Goal: Task Accomplishment & Management: Use online tool/utility

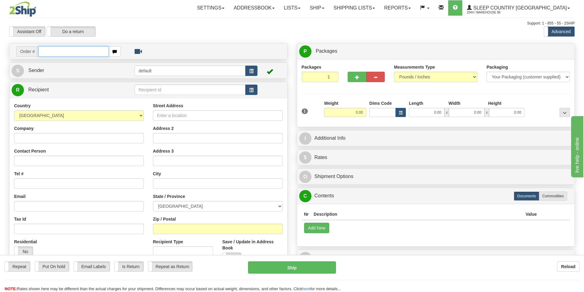
drag, startPoint x: 44, startPoint y: 53, endPoint x: 51, endPoint y: 53, distance: 6.4
click at [45, 53] on input "text" at bounding box center [73, 51] width 71 height 10
type input "9000H997640"
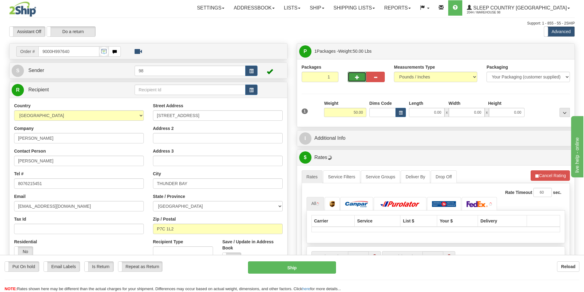
click at [357, 77] on span "button" at bounding box center [357, 77] width 4 height 4
type input "2"
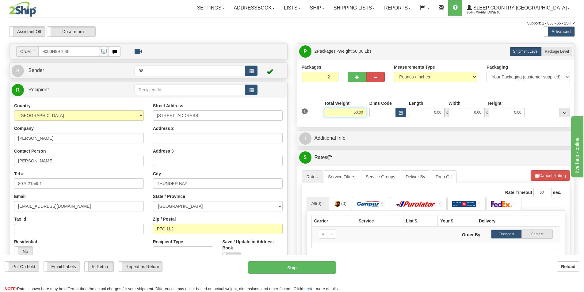
drag, startPoint x: 345, startPoint y: 112, endPoint x: 382, endPoint y: 117, distance: 37.1
click at [382, 117] on div "1 Total Weight 50.00 Dims Code x" at bounding box center [436, 111] width 272 height 22
type input "25.00"
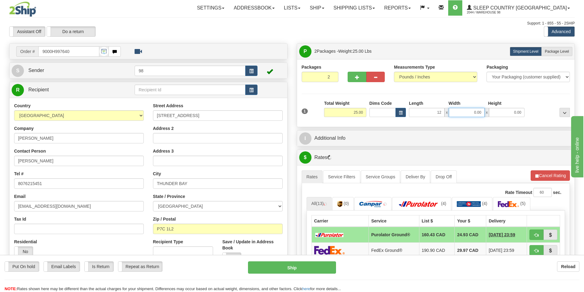
type input "12.00"
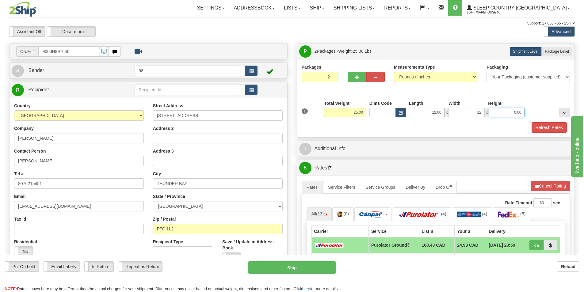
type input "12.00"
type input "40.00"
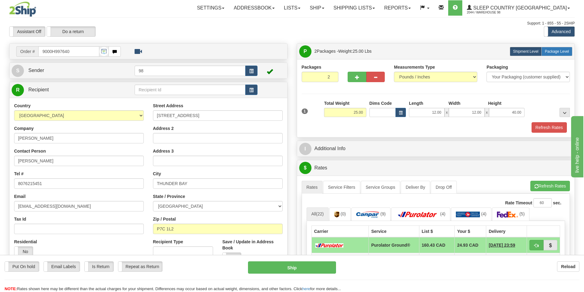
click at [546, 53] on span "Package Level" at bounding box center [557, 51] width 24 height 4
radio input "true"
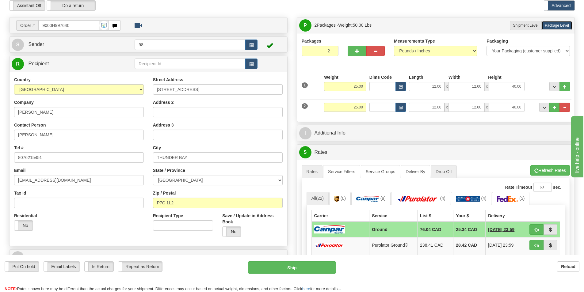
scroll to position [92, 0]
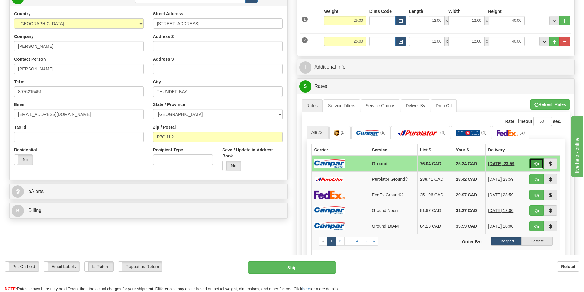
click at [534, 161] on button "button" at bounding box center [537, 164] width 14 height 10
type input "1"
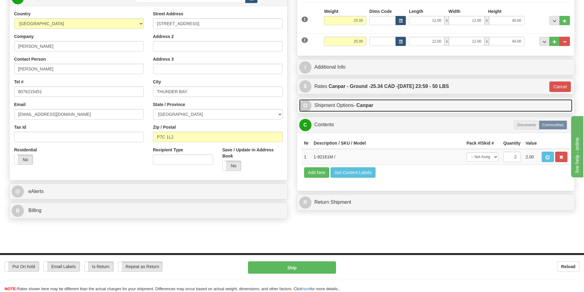
click at [356, 105] on strong "- Canpar" at bounding box center [364, 105] width 20 height 5
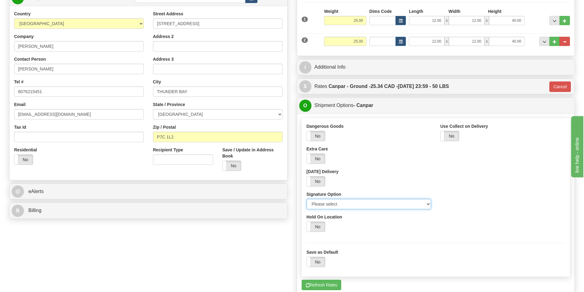
click at [361, 203] on select "Please select No Signature Required Signature Required Adult Signature" at bounding box center [369, 204] width 125 height 10
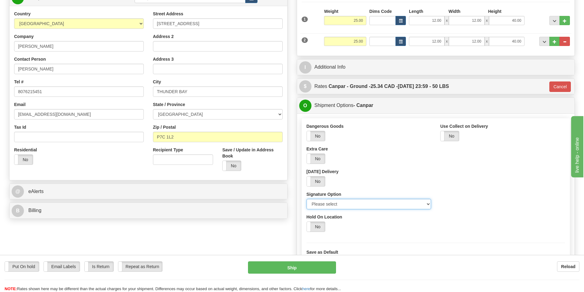
select select "2"
click at [307, 199] on select "Please select No Signature Required Signature Required Adult Signature" at bounding box center [369, 204] width 125 height 10
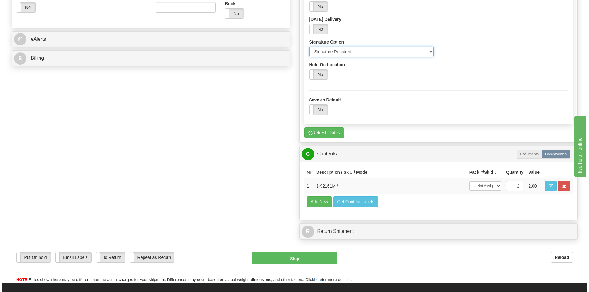
scroll to position [245, 0]
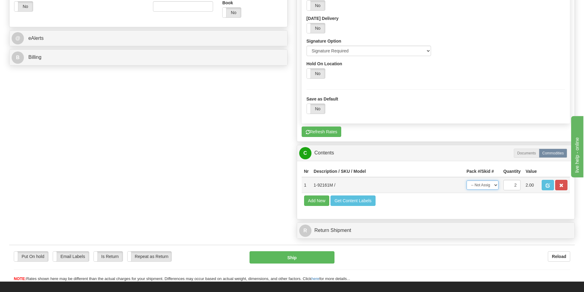
click at [496, 187] on select "-- Not Assigned -- Package 1 Package 2 Split" at bounding box center [483, 185] width 32 height 9
select select "SPLIT"
click at [467, 181] on select "-- Not Assigned -- Package 1 Package 2 Split" at bounding box center [483, 185] width 32 height 9
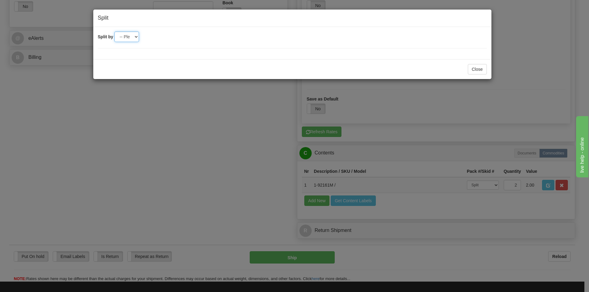
click at [137, 37] on select "-- Please select -- 2" at bounding box center [126, 37] width 25 height 10
select select "2"
click at [114, 32] on select "-- Please select -- 2" at bounding box center [126, 37] width 25 height 10
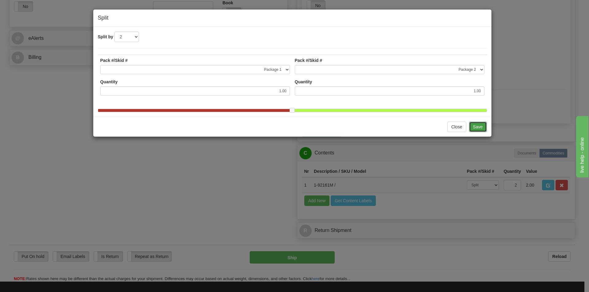
click at [476, 129] on button "Save" at bounding box center [478, 127] width 18 height 10
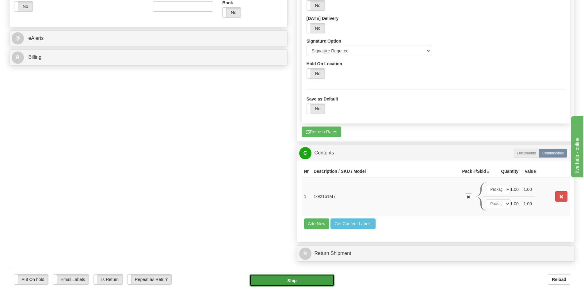
click at [315, 277] on button "Ship" at bounding box center [292, 281] width 85 height 12
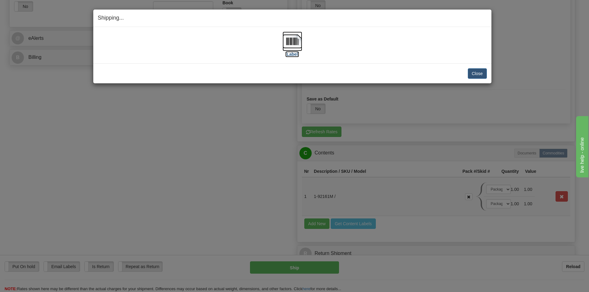
click at [294, 54] on label "[Label]" at bounding box center [292, 54] width 14 height 6
click at [477, 76] on button "Close" at bounding box center [477, 73] width 19 height 10
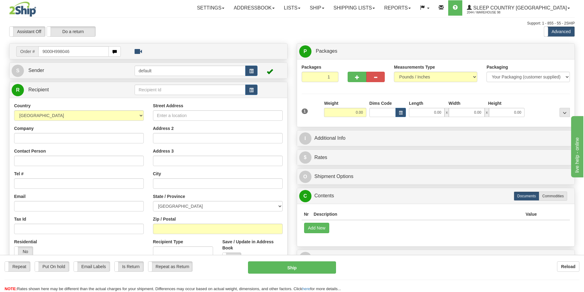
type input "9000H998046"
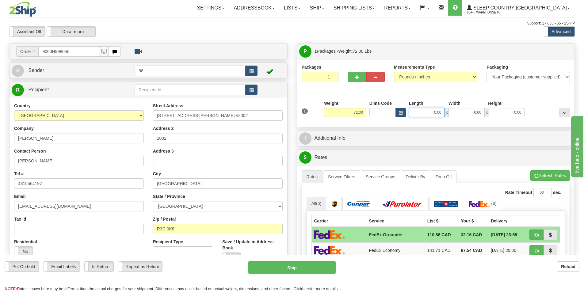
drag, startPoint x: 435, startPoint y: 115, endPoint x: 454, endPoint y: 115, distance: 19.6
click at [452, 115] on div "0.00 x 0.00 x 0.00" at bounding box center [467, 112] width 116 height 9
type input "20.00"
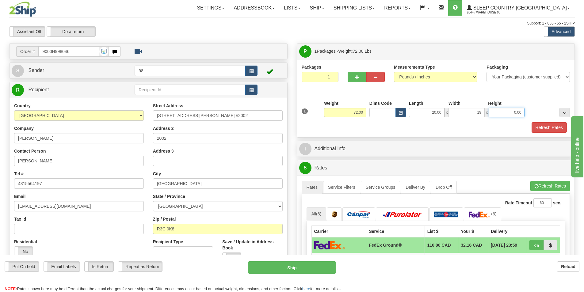
type input "19.00"
type input "41.00"
click at [542, 125] on button "Refresh Rates" at bounding box center [549, 127] width 35 height 10
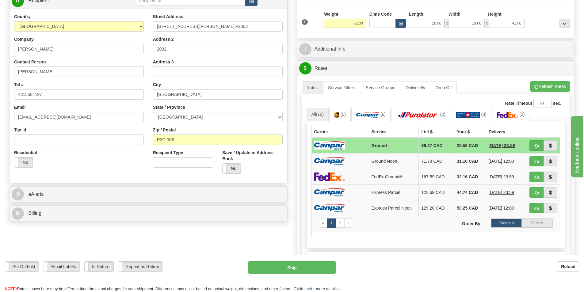
scroll to position [123, 0]
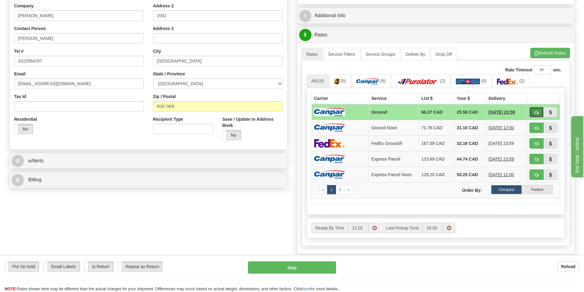
click at [536, 113] on span "button" at bounding box center [537, 113] width 4 height 4
type input "1"
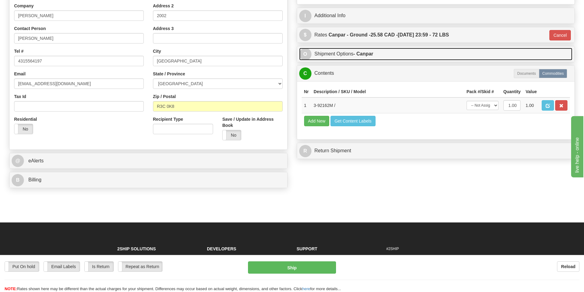
click at [359, 59] on link "O Shipment Options - Canpar" at bounding box center [436, 54] width 274 height 13
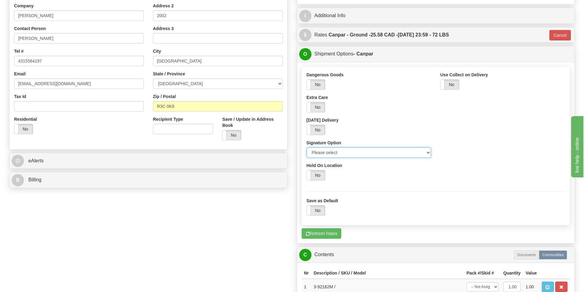
click at [351, 152] on select "Please select No Signature Required Signature Required Adult Signature" at bounding box center [369, 153] width 125 height 10
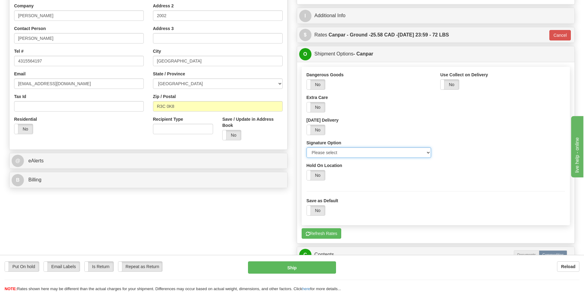
select select "2"
click at [307, 148] on select "Please select No Signature Required Signature Required Adult Signature" at bounding box center [369, 153] width 125 height 10
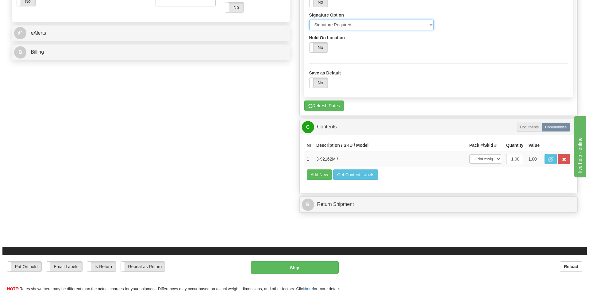
scroll to position [276, 0]
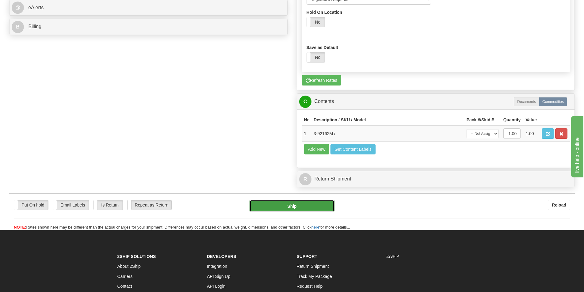
click at [318, 209] on button "Ship" at bounding box center [292, 206] width 85 height 12
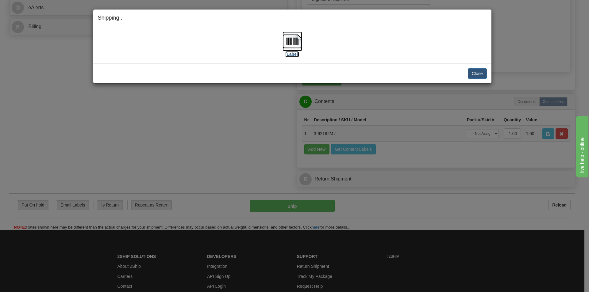
click at [292, 55] on label "[Label]" at bounding box center [292, 54] width 14 height 6
click at [476, 76] on button "Close" at bounding box center [477, 73] width 19 height 10
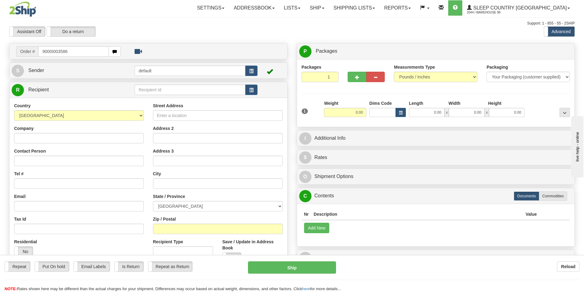
type input "9000I003586"
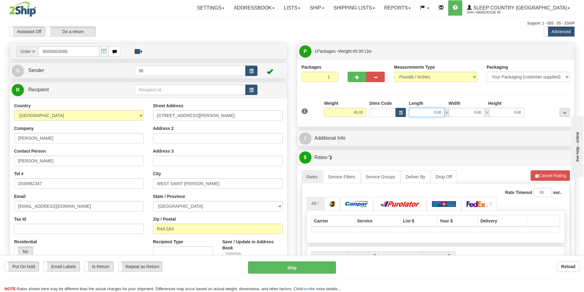
drag, startPoint x: 426, startPoint y: 113, endPoint x: 450, endPoint y: 113, distance: 23.9
click at [450, 113] on div "0.00 x 0.00 x 0.00" at bounding box center [467, 112] width 116 height 9
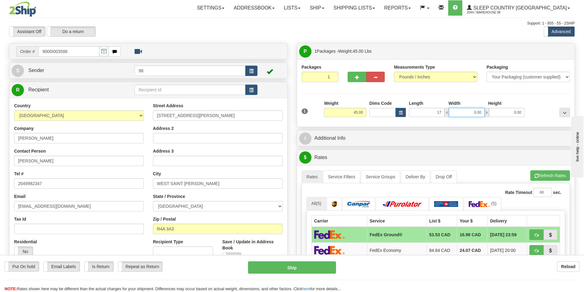
type input "17.00"
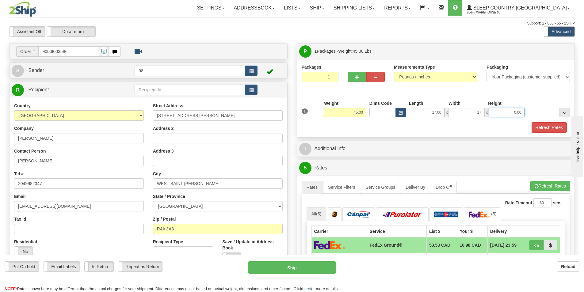
type input "17.00"
type input "41.00"
click at [540, 126] on button "Refresh Rates" at bounding box center [549, 127] width 35 height 10
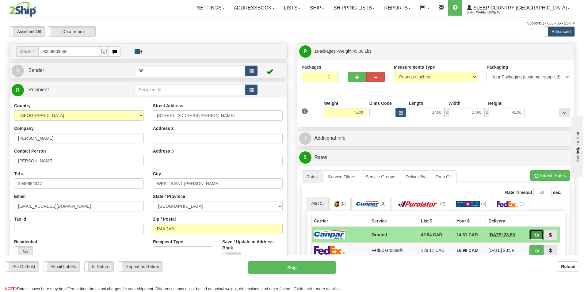
click at [532, 232] on button "button" at bounding box center [537, 235] width 14 height 10
type input "1"
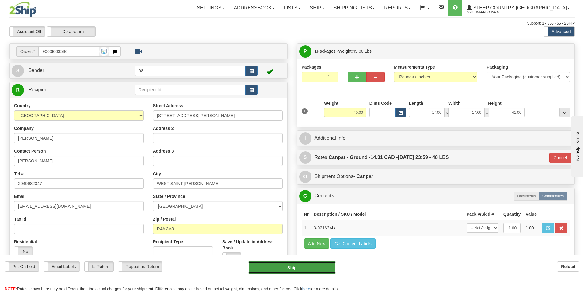
click at [327, 271] on button "Ship" at bounding box center [292, 268] width 88 height 12
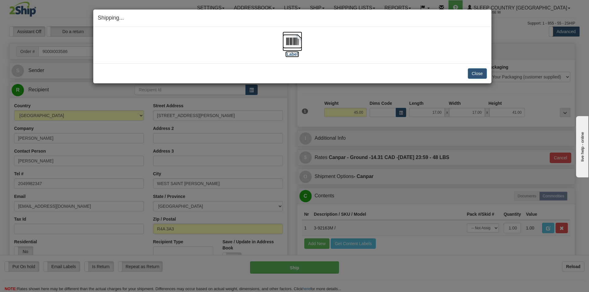
click at [295, 55] on label "[Label]" at bounding box center [292, 54] width 14 height 6
click at [478, 74] on button "Close" at bounding box center [477, 73] width 19 height 10
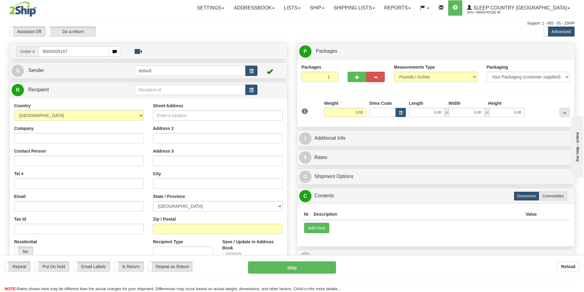
type input "9000I005167"
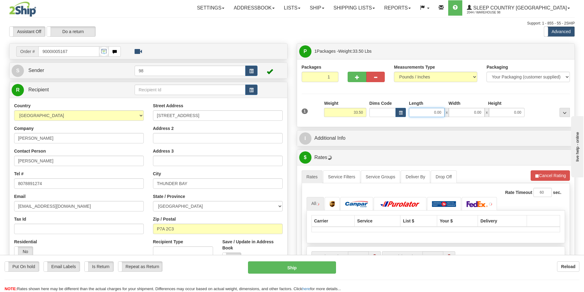
drag, startPoint x: 457, startPoint y: 110, endPoint x: 463, endPoint y: 110, distance: 6.1
click at [463, 110] on div "0.00 x 0.00 x 0.00" at bounding box center [467, 112] width 116 height 9
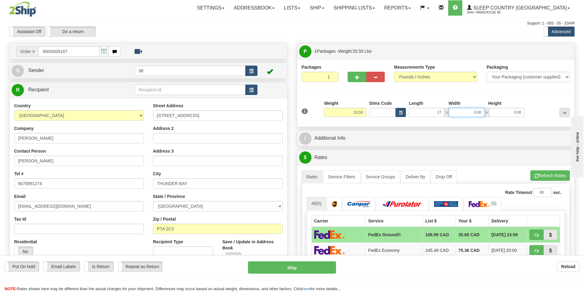
type input "17.00"
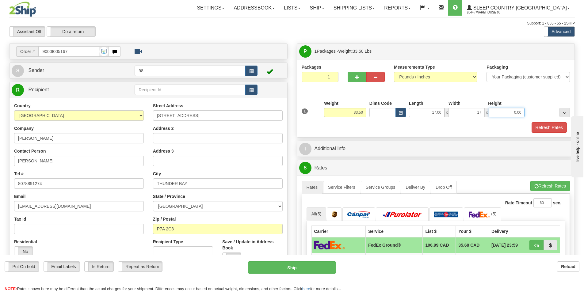
type input "17.00"
type input "41.00"
click at [551, 125] on button "Refresh Rates" at bounding box center [549, 127] width 35 height 10
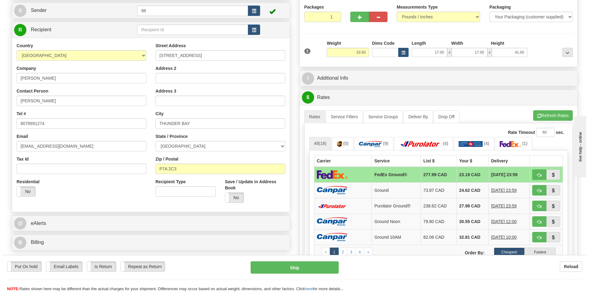
scroll to position [61, 0]
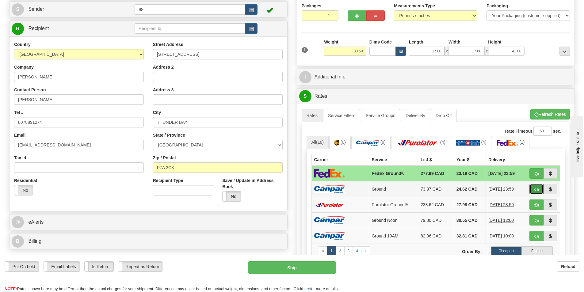
click at [535, 190] on span "button" at bounding box center [537, 190] width 4 height 4
type input "1"
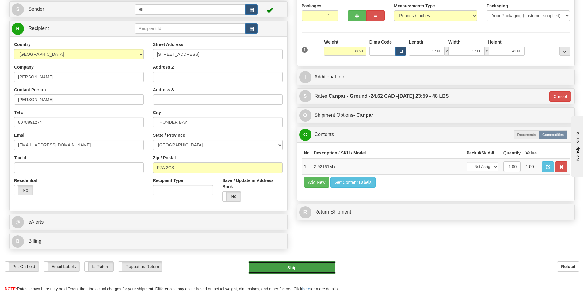
click at [315, 266] on button "Ship" at bounding box center [292, 268] width 88 height 12
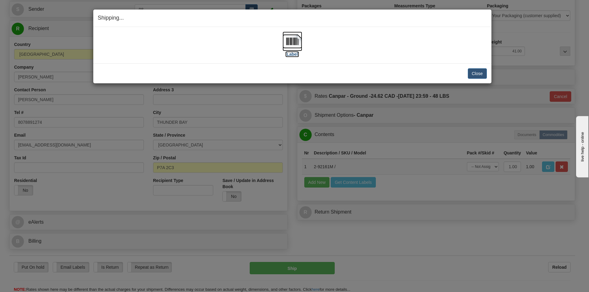
click at [296, 56] on label "[Label]" at bounding box center [292, 54] width 14 height 6
click at [476, 71] on button "Close" at bounding box center [477, 73] width 19 height 10
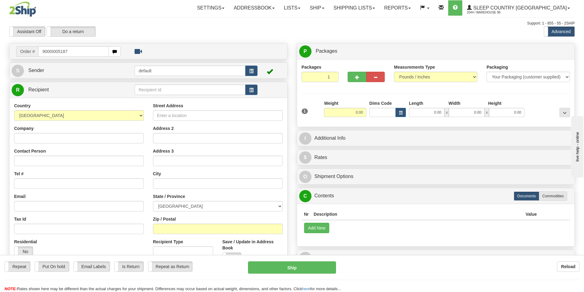
type input "9000I005187"
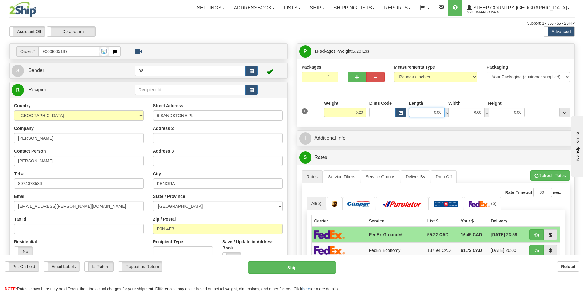
drag, startPoint x: 434, startPoint y: 112, endPoint x: 462, endPoint y: 115, distance: 28.9
click at [462, 115] on div "0.00 x 0.00 x 0.00" at bounding box center [467, 112] width 116 height 9
type input "7.00"
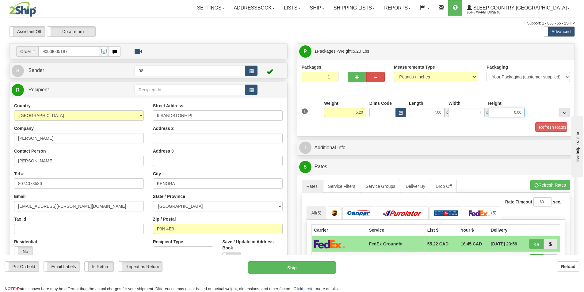
type input "7.00"
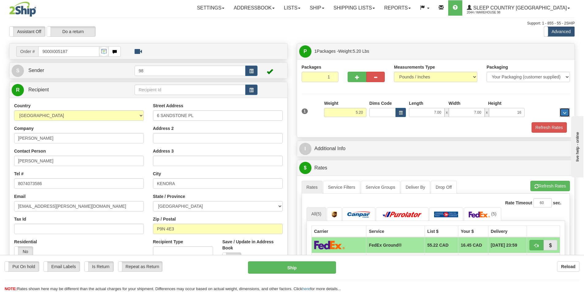
type input "16.00"
click at [542, 128] on button "Refresh Rates" at bounding box center [549, 127] width 35 height 10
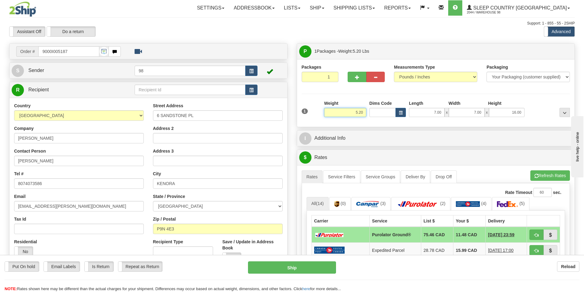
drag, startPoint x: 357, startPoint y: 111, endPoint x: 378, endPoint y: 115, distance: 21.8
click at [378, 115] on div "1 Weight 5.20 Dims Code 7.00" at bounding box center [436, 111] width 272 height 22
type input "4.50"
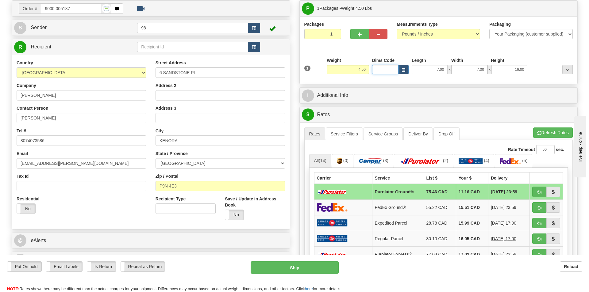
scroll to position [61, 0]
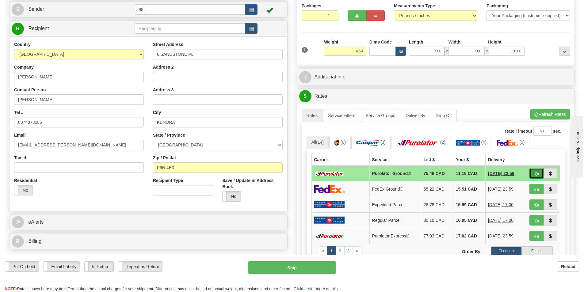
click at [541, 175] on button "button" at bounding box center [537, 173] width 14 height 10
type input "260"
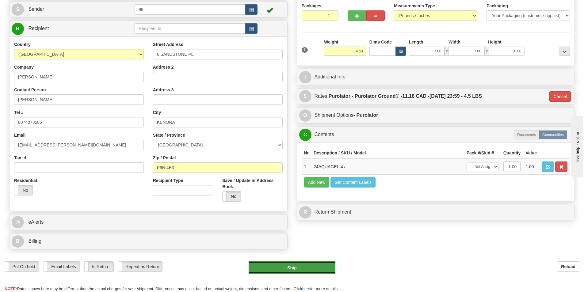
click at [283, 273] on button "Ship" at bounding box center [292, 268] width 88 height 12
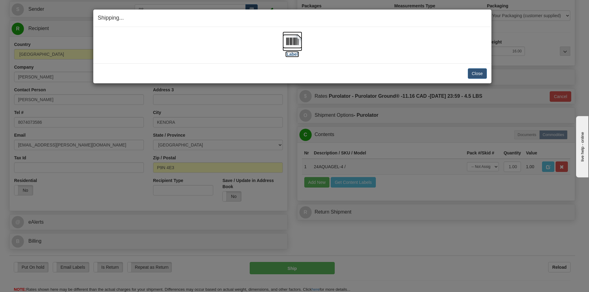
click at [287, 55] on label "[Label]" at bounding box center [292, 54] width 14 height 6
click at [471, 74] on button "Close" at bounding box center [477, 73] width 19 height 10
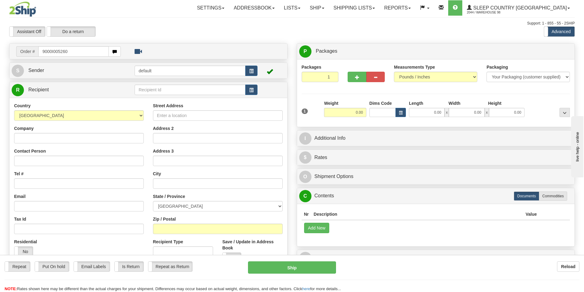
type input "9000I005260"
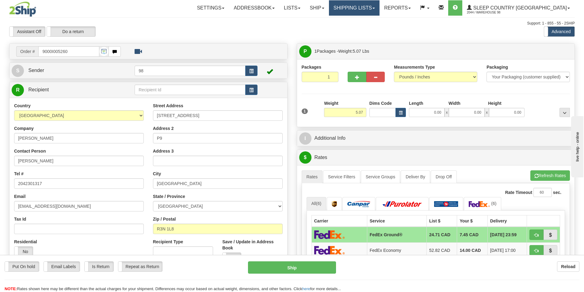
click at [380, 10] on link "Shipping lists" at bounding box center [354, 7] width 51 height 15
click at [429, 25] on div "Support: 1 - 855 - 55 - 2SHIP" at bounding box center [292, 23] width 566 height 5
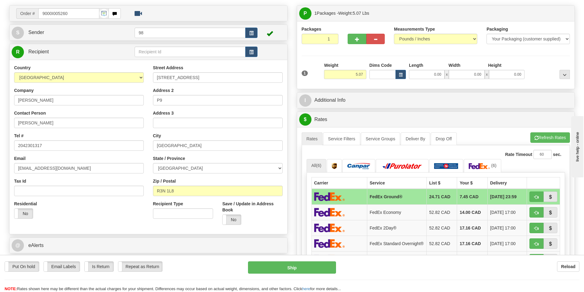
scroll to position [31, 0]
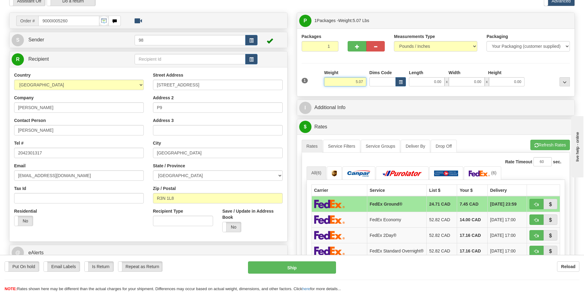
drag, startPoint x: 343, startPoint y: 80, endPoint x: 375, endPoint y: 84, distance: 32.4
click at [375, 84] on div "1 Weight 5.07 Dims Code 0.00" at bounding box center [436, 81] width 272 height 22
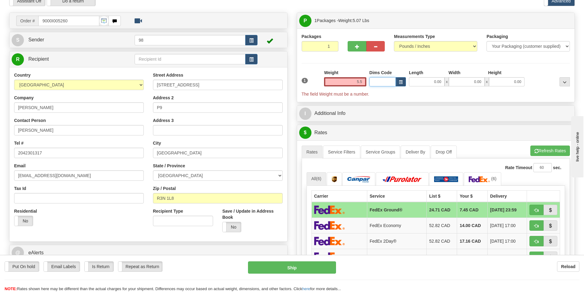
type input "5.50"
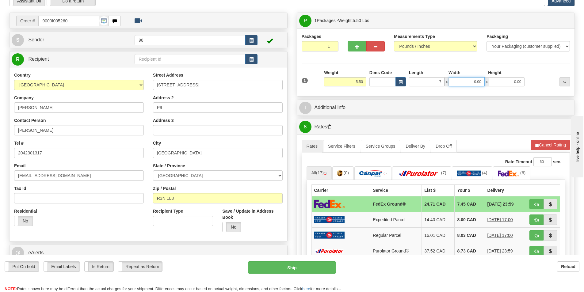
type input "7.00"
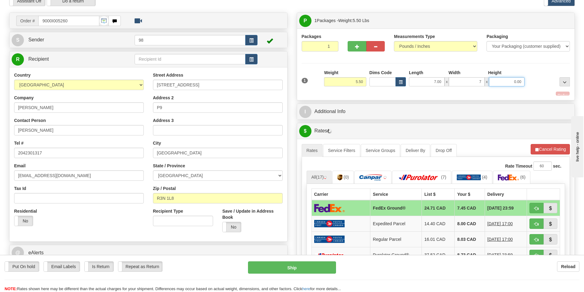
type input "7.00"
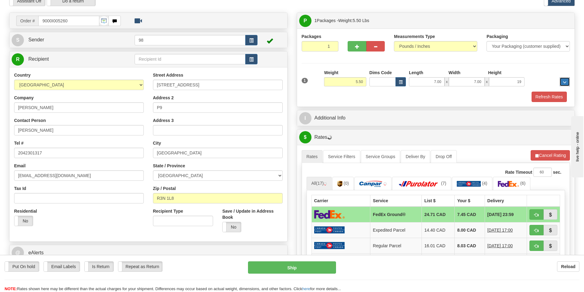
type input "19.00"
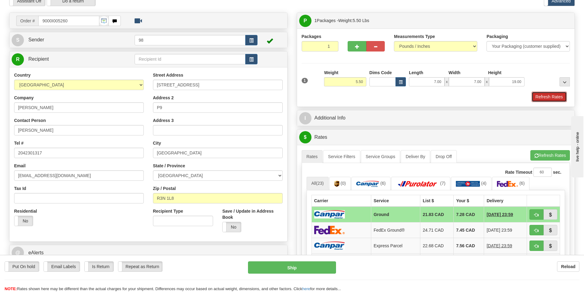
click at [540, 98] on button "Refresh Rates" at bounding box center [549, 97] width 35 height 10
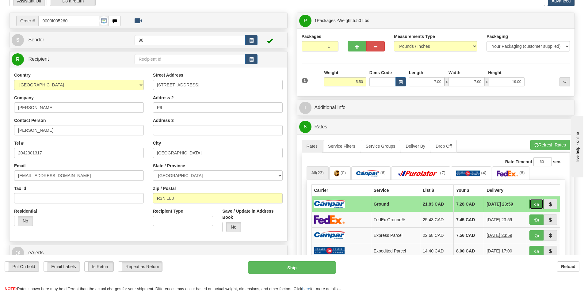
click at [535, 204] on span "button" at bounding box center [537, 205] width 4 height 4
type input "1"
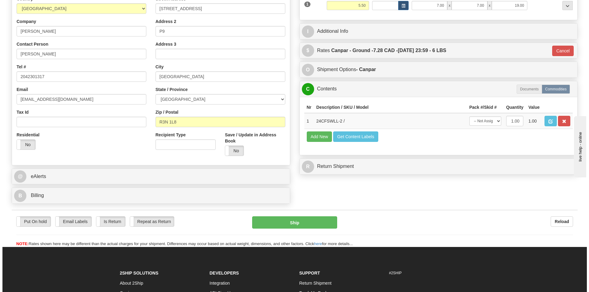
scroll to position [123, 0]
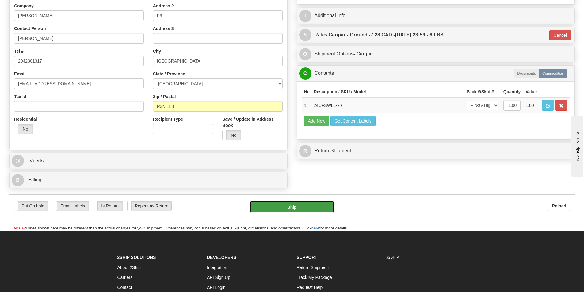
click at [315, 203] on button "Ship" at bounding box center [292, 207] width 85 height 12
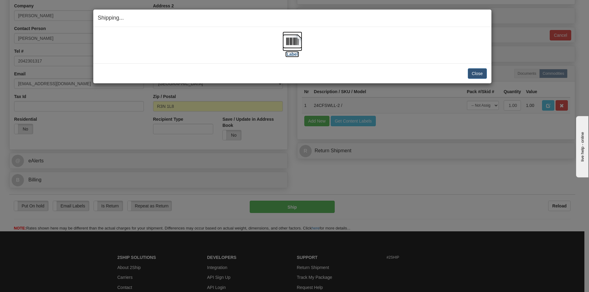
click at [295, 55] on label "[Label]" at bounding box center [292, 54] width 14 height 6
click at [468, 70] on button "Close" at bounding box center [477, 73] width 19 height 10
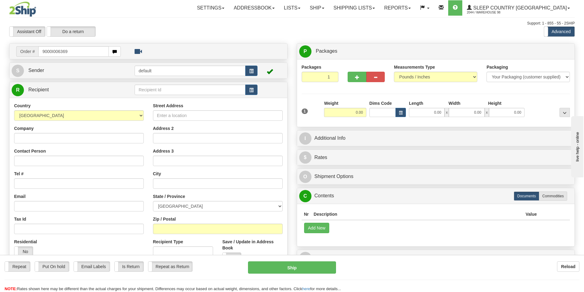
type input "9000I006369"
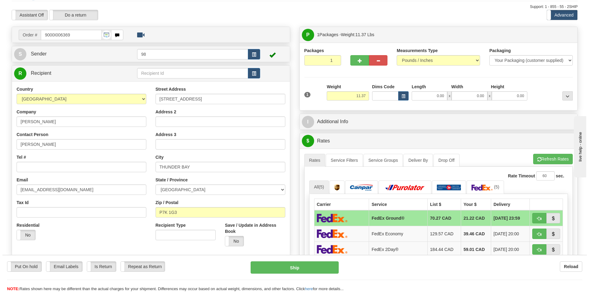
scroll to position [31, 0]
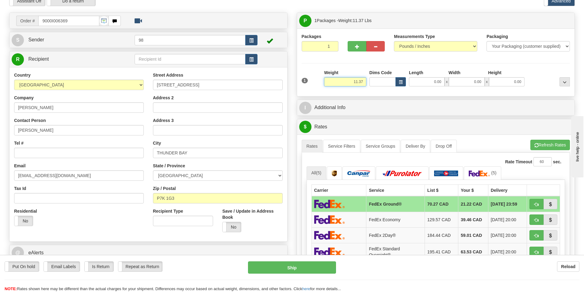
drag, startPoint x: 349, startPoint y: 82, endPoint x: 381, endPoint y: 87, distance: 33.0
click at [381, 87] on div "1 Weight 11.37 Dims Code x x" at bounding box center [436, 81] width 272 height 22
type input "12.00"
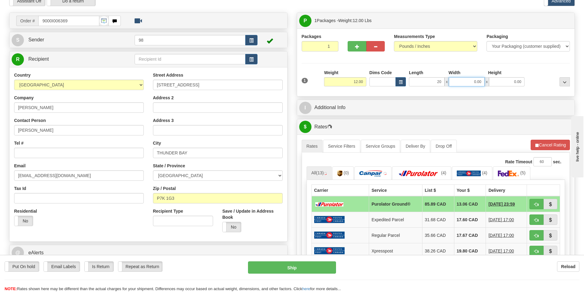
type input "20.00"
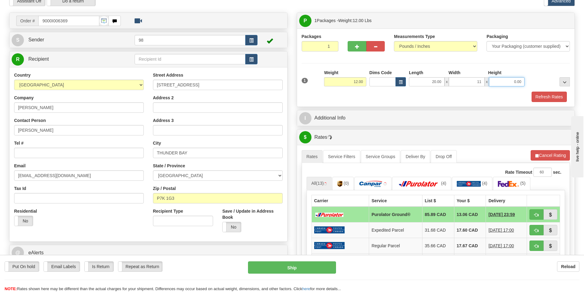
type input "11.00"
type input "21.00"
click at [545, 97] on button "Refresh Rates" at bounding box center [549, 97] width 35 height 10
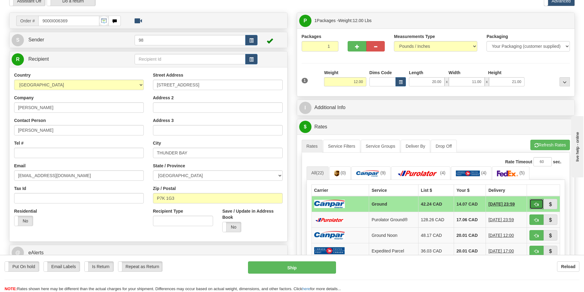
click at [536, 203] on span "button" at bounding box center [537, 205] width 4 height 4
type input "1"
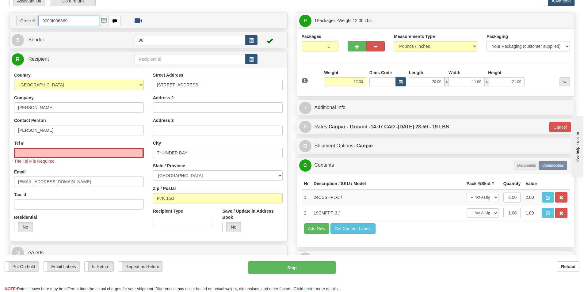
drag, startPoint x: 15, startPoint y: 20, endPoint x: 0, endPoint y: 20, distance: 15.0
click at [0, 20] on div "Toggle navigation Settings Shipping Preferences Fields Preferences New" at bounding box center [292, 141] width 584 height 345
click at [54, 151] on input "Tel #" at bounding box center [79, 153] width 130 height 10
paste input "807 939-1390"
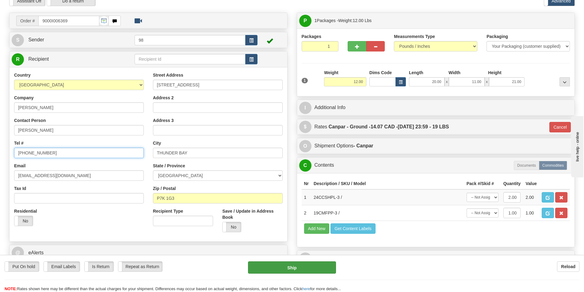
type input "807 939-1390"
click at [316, 268] on button "Ship" at bounding box center [292, 268] width 88 height 12
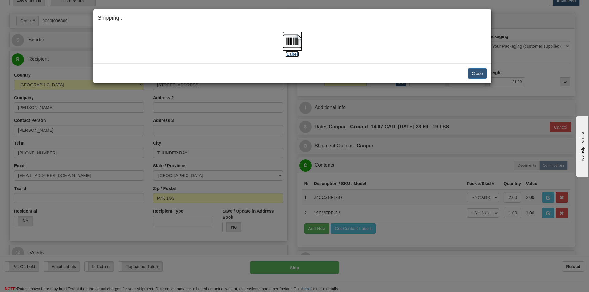
click at [295, 55] on label "[Label]" at bounding box center [292, 54] width 14 height 6
click at [478, 73] on button "Close" at bounding box center [477, 73] width 19 height 10
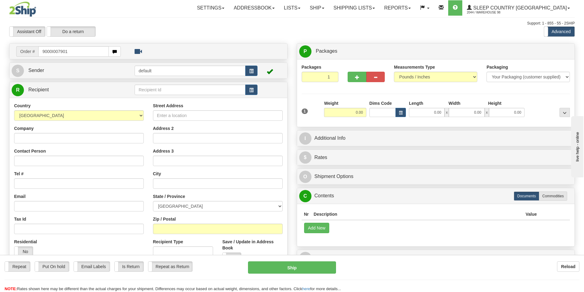
type input "9000I007901"
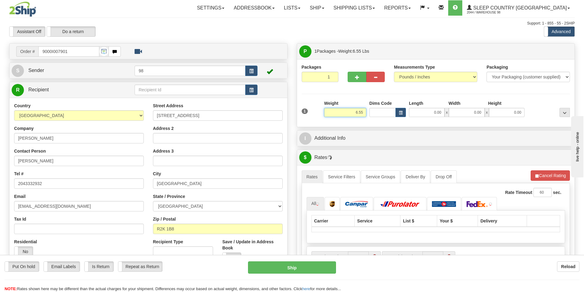
drag, startPoint x: 355, startPoint y: 115, endPoint x: 367, endPoint y: 114, distance: 11.4
click at [367, 114] on div "Weight 6.55" at bounding box center [345, 110] width 45 height 21
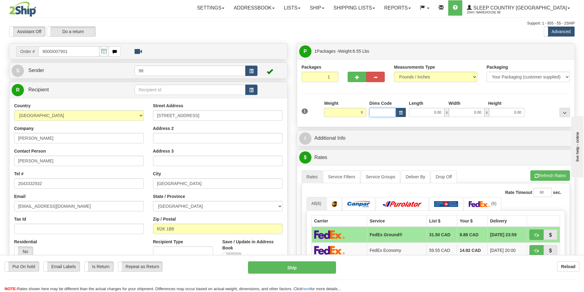
type input "6.00"
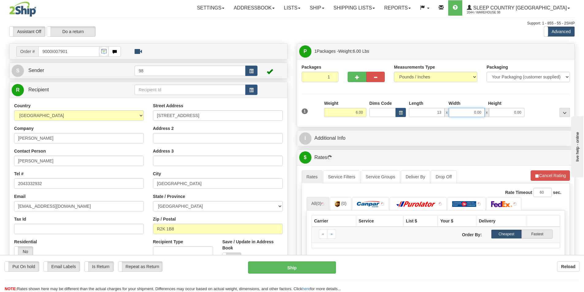
type input "13.00"
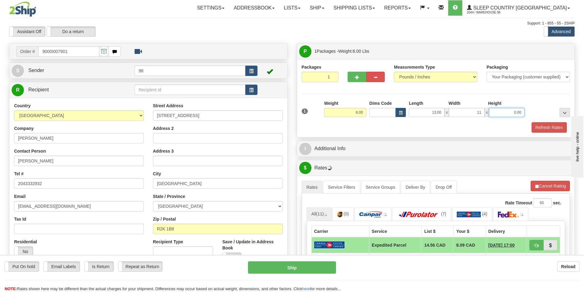
type input "11.00"
type input "4.00"
click at [549, 130] on button "Refresh Rates" at bounding box center [549, 127] width 35 height 10
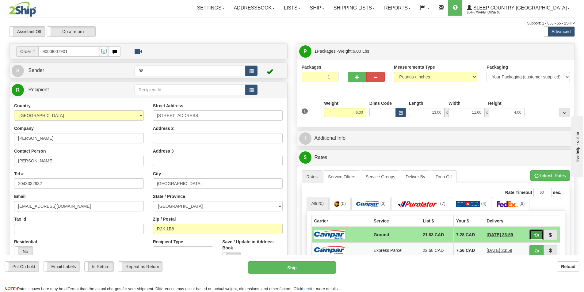
click at [532, 233] on button "button" at bounding box center [537, 235] width 14 height 10
type input "1"
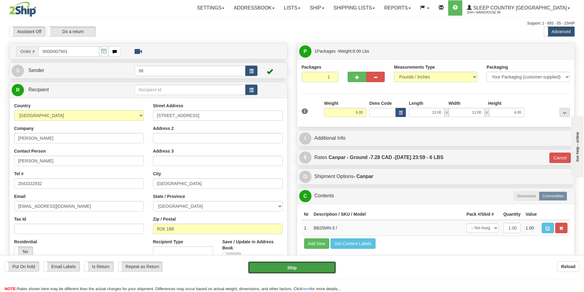
click at [308, 265] on button "Ship" at bounding box center [292, 268] width 88 height 12
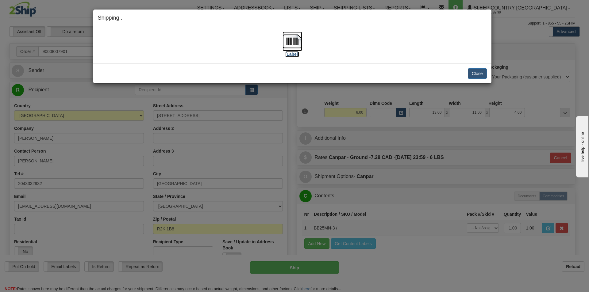
click at [285, 53] on label "[Label]" at bounding box center [292, 54] width 14 height 6
click at [474, 75] on button "Close" at bounding box center [477, 73] width 19 height 10
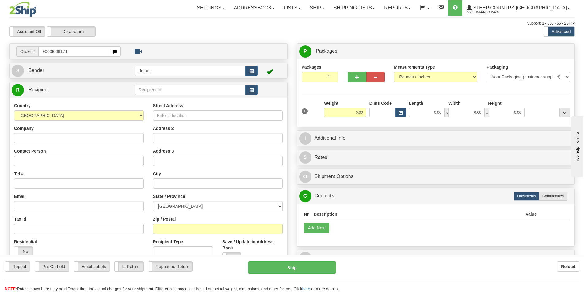
type input "9000I008171"
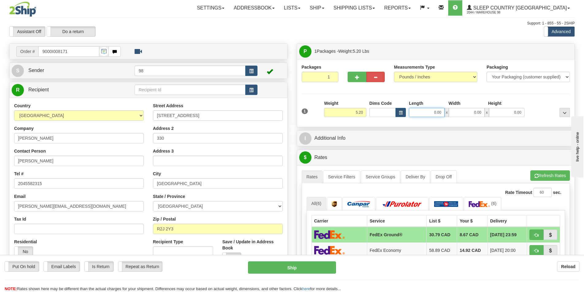
drag, startPoint x: 441, startPoint y: 111, endPoint x: 453, endPoint y: 112, distance: 12.0
click at [453, 112] on div "0.00 x 0.00 x 0.00" at bounding box center [467, 112] width 116 height 9
type input "25.00"
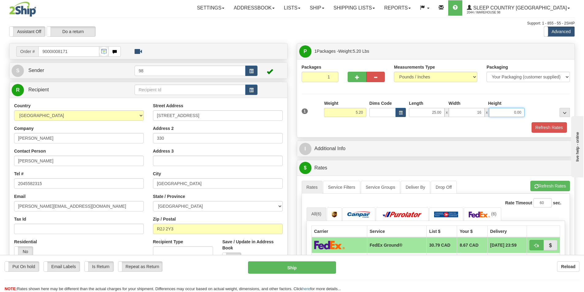
type input "16.00"
type input "7.00"
click at [549, 127] on button "Refresh Rates" at bounding box center [549, 127] width 35 height 10
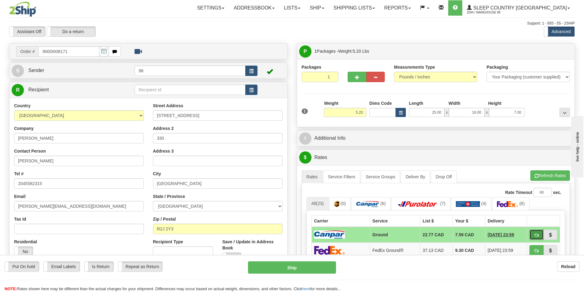
click at [535, 235] on span "button" at bounding box center [537, 235] width 4 height 4
type input "1"
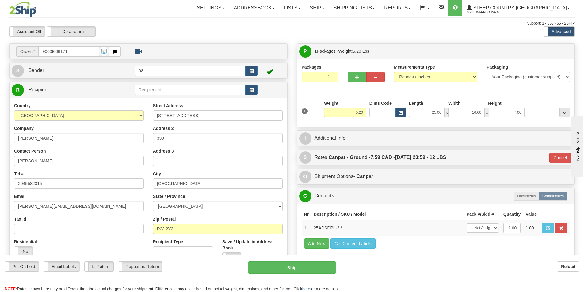
click at [306, 274] on div "Put On hold Put On hold Email Labels Email Labels Edit Is Return Is Return Repe…" at bounding box center [292, 277] width 584 height 31
click at [308, 273] on button "Ship" at bounding box center [292, 268] width 88 height 12
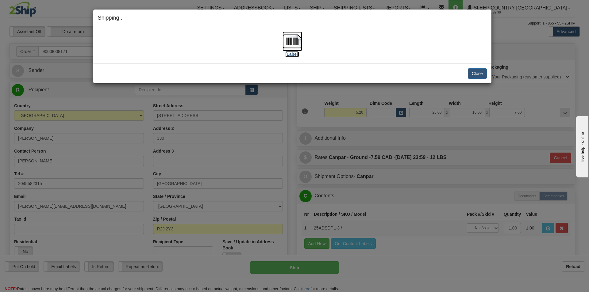
click at [295, 54] on label "[Label]" at bounding box center [292, 54] width 14 height 6
click at [474, 71] on button "Close" at bounding box center [477, 73] width 19 height 10
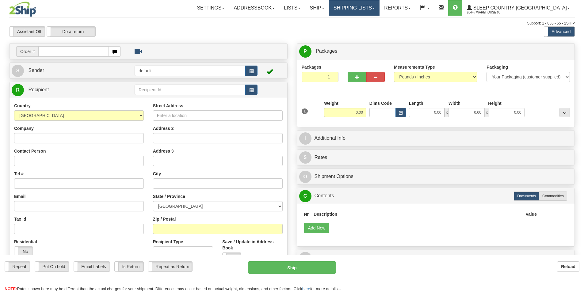
click at [380, 6] on link "Shipping lists" at bounding box center [354, 7] width 51 height 15
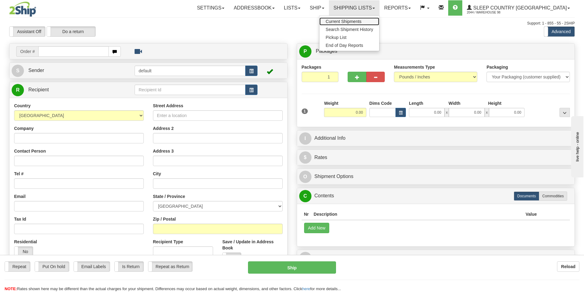
click at [362, 22] on span "Current Shipments" at bounding box center [344, 21] width 36 height 5
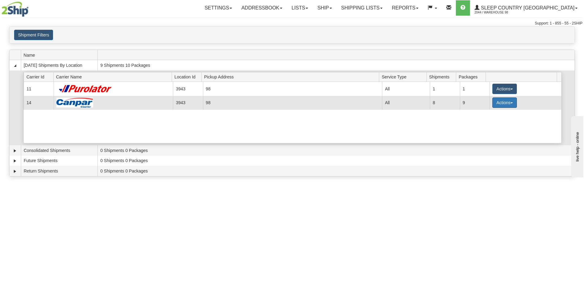
click at [494, 105] on button "Actions" at bounding box center [505, 103] width 25 height 10
click at [490, 121] on link "Close" at bounding box center [492, 122] width 49 height 8
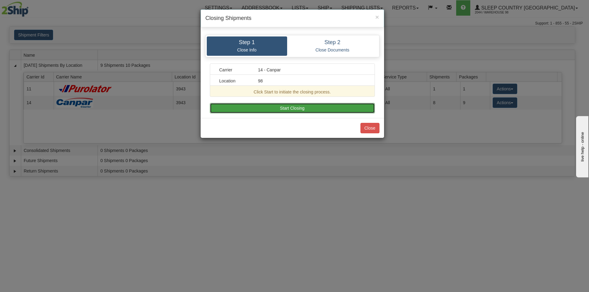
click at [316, 110] on button "Start Closing" at bounding box center [292, 108] width 165 height 10
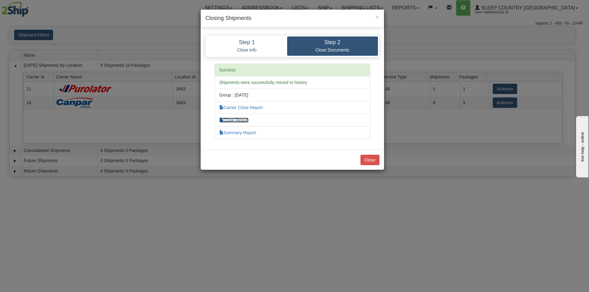
click at [243, 121] on link "Close Report" at bounding box center [233, 120] width 29 height 5
click at [367, 160] on button "Close" at bounding box center [370, 160] width 19 height 10
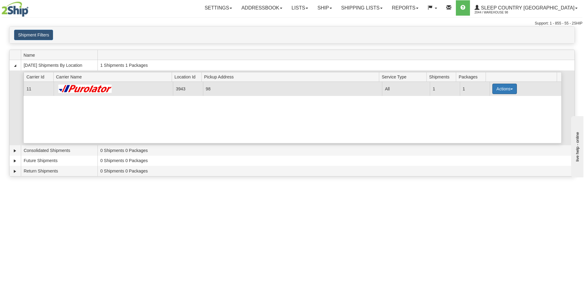
click at [495, 89] on button "Actions" at bounding box center [505, 89] width 25 height 10
click at [497, 121] on link "Zip" at bounding box center [492, 125] width 49 height 8
click at [503, 89] on button "Actions" at bounding box center [505, 89] width 25 height 10
click at [488, 116] on span "Pickup" at bounding box center [482, 116] width 16 height 4
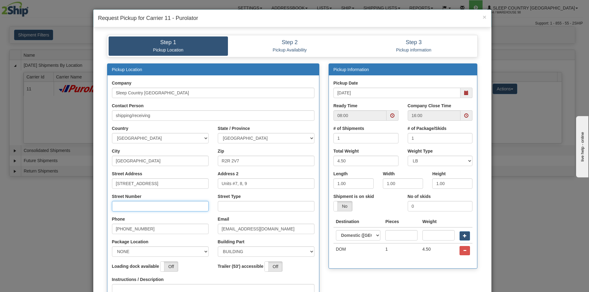
click at [192, 207] on input "Street Number" at bounding box center [160, 206] width 97 height 10
type input "111"
click at [247, 201] on input "Street Type" at bounding box center [266, 206] width 97 height 10
type input "Drive"
click at [172, 255] on select "NONE FRONT REAR SIDE" at bounding box center [160, 252] width 97 height 10
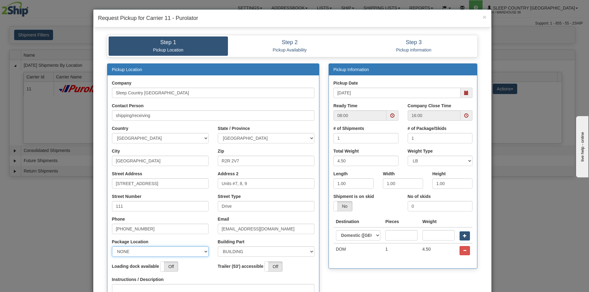
select select "1"
click at [112, 247] on select "NONE FRONT REAR SIDE" at bounding box center [160, 252] width 97 height 10
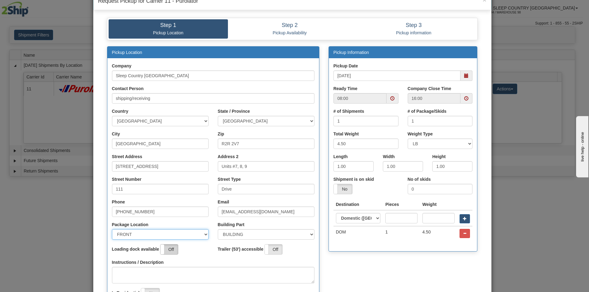
scroll to position [31, 0]
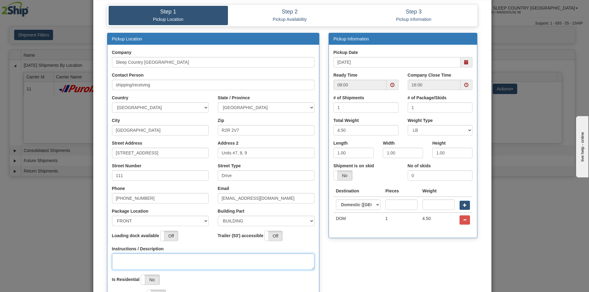
click at [163, 258] on textarea "Instructions / Description" at bounding box center [213, 262] width 202 height 17
click at [393, 84] on span at bounding box center [393, 85] width 12 height 10
type textarea "PU @ OFFICE DOOR"
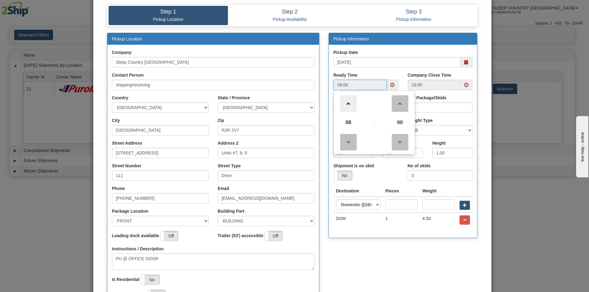
click at [349, 99] on span at bounding box center [348, 103] width 17 height 17
type input "11:00"
click at [356, 255] on div "Pickup Location Company Sleep Country [GEOGRAPHIC_DATA] Contact Person shipping…" at bounding box center [292, 174] width 380 height 283
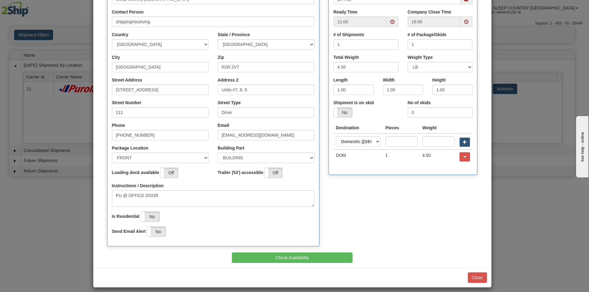
scroll to position [99, 0]
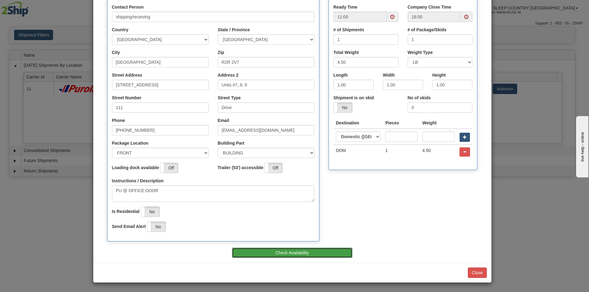
click at [324, 250] on button "Check Availability" at bounding box center [292, 253] width 121 height 10
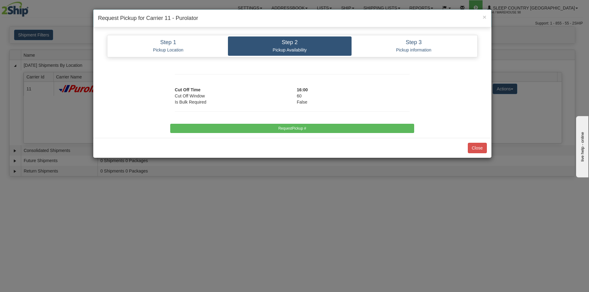
scroll to position [0, 0]
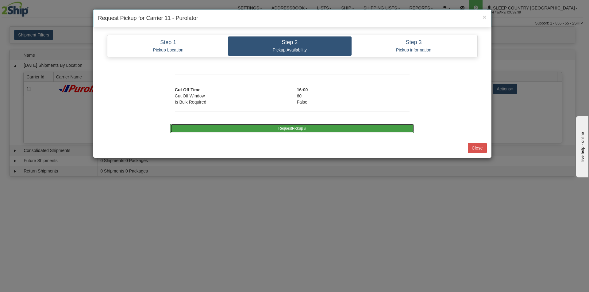
click at [283, 125] on button "RequestPickup #" at bounding box center [292, 128] width 244 height 9
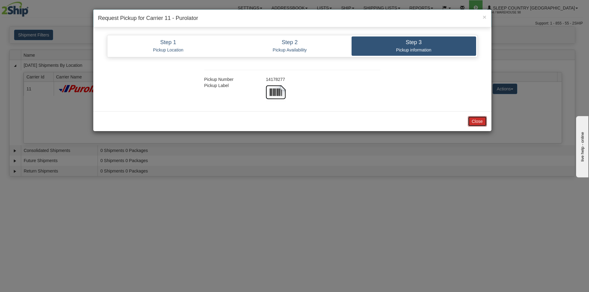
click at [471, 123] on button "Close" at bounding box center [477, 121] width 19 height 10
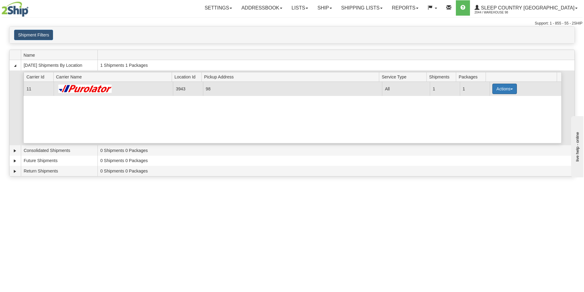
click at [493, 88] on button "Actions" at bounding box center [505, 89] width 25 height 10
click at [491, 105] on link "Close" at bounding box center [492, 109] width 49 height 8
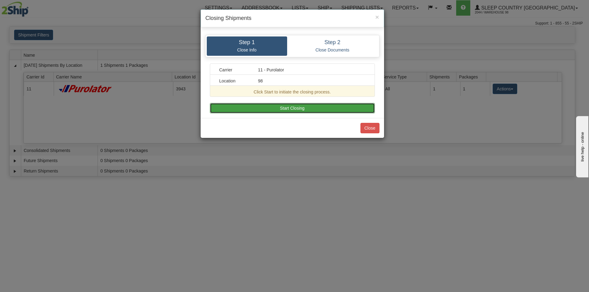
click at [309, 109] on button "Start Closing" at bounding box center [292, 108] width 165 height 10
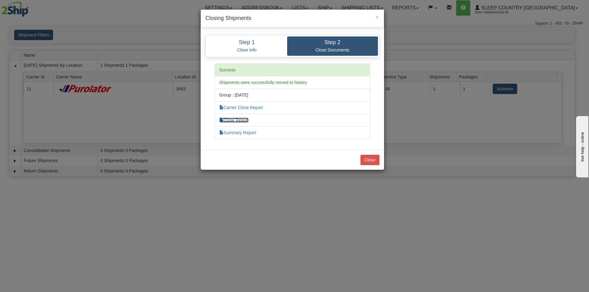
click at [243, 120] on link "Close Report" at bounding box center [233, 120] width 29 height 5
